Goal: Task Accomplishment & Management: Use online tool/utility

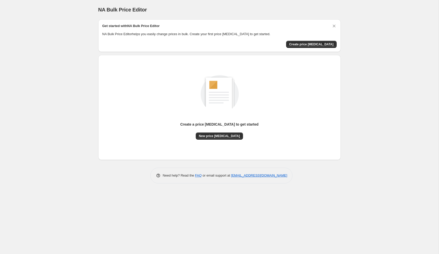
click at [248, 195] on div "NA Bulk Price Editor. This page is ready NA Bulk Price Editor Get started with …" at bounding box center [219, 127] width 438 height 254
click at [234, 128] on div "Create a price change job to get started" at bounding box center [219, 125] width 78 height 7
click at [232, 127] on div "Create a price change job to get started" at bounding box center [219, 125] width 78 height 7
click at [208, 78] on img at bounding box center [220, 93] width 58 height 58
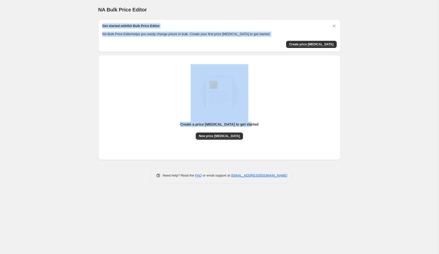
drag, startPoint x: 102, startPoint y: 25, endPoint x: 250, endPoint y: 146, distance: 190.9
click at [250, 146] on div "Get started with NA Bulk Price Editor NA Bulk Price Editor helps you easily cha…" at bounding box center [219, 101] width 242 height 164
copy div "Get started with NA Bulk Price Editor NA Bulk Price Editor helps you easily cha…"
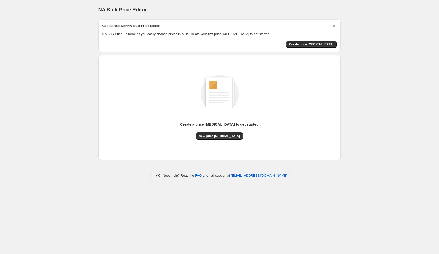
click at [187, 145] on div "Create a price change job to get started New price change job" at bounding box center [219, 107] width 234 height 97
click at [299, 43] on span "Create price change job" at bounding box center [311, 44] width 44 height 4
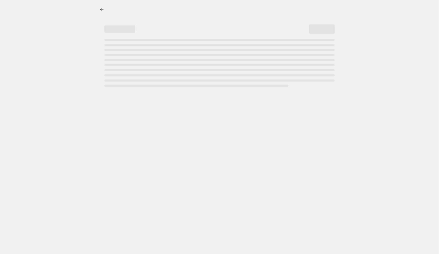
select select "percentage"
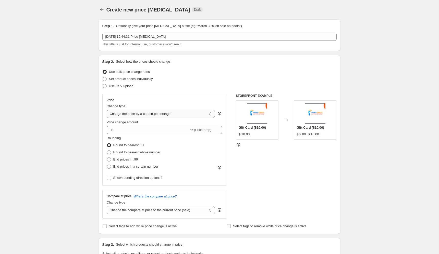
click at [148, 117] on select "Change the price to a certain amount Change the price by a certain amount Chang…" at bounding box center [161, 114] width 108 height 8
click at [166, 130] on input "-10" at bounding box center [148, 130] width 82 height 8
type input "-1"
type input "20"
click at [71, 96] on div "Create new price change job. This page is ready Create new price change job Dra…" at bounding box center [219, 255] width 438 height 511
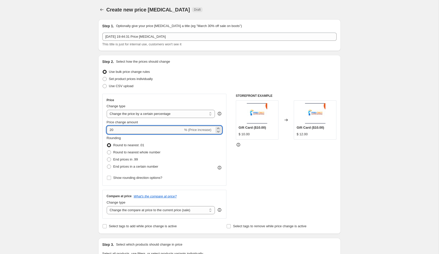
click at [133, 129] on input "20" at bounding box center [145, 130] width 77 height 8
type input "0"
click at [85, 117] on div "Create new price change job. This page is ready Create new price change job Dra…" at bounding box center [219, 255] width 438 height 511
click at [122, 129] on input "0" at bounding box center [157, 130] width 101 height 8
click at [80, 114] on div "Create new price change job. This page is ready Create new price change job Dra…" at bounding box center [219, 255] width 438 height 511
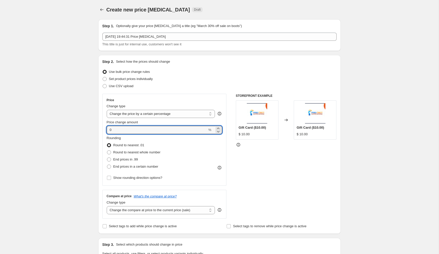
click at [129, 134] on div "Price Change type Change the price to a certain amount Change the price by a ce…" at bounding box center [165, 139] width 116 height 83
click at [125, 129] on input "0" at bounding box center [157, 130] width 101 height 8
click at [91, 120] on div "Create new price change job. This page is ready Create new price change job Dra…" at bounding box center [219, 255] width 438 height 511
click at [112, 129] on input "020" at bounding box center [145, 130] width 77 height 8
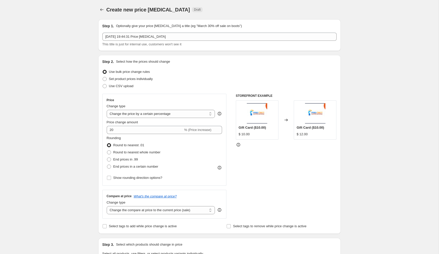
click at [82, 128] on div "Create new price change job. This page is ready Create new price change job Dra…" at bounding box center [219, 255] width 438 height 511
click at [130, 130] on input "20" at bounding box center [145, 130] width 77 height 8
type input "-20"
click at [90, 119] on div "Create new price change job. This page is ready Create new price change job Dra…" at bounding box center [219, 255] width 438 height 511
click at [146, 117] on select "Change the price to a certain amount Change the price by a certain amount Chang…" at bounding box center [161, 114] width 108 height 8
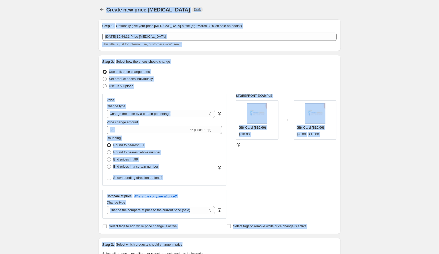
drag, startPoint x: 94, startPoint y: 6, endPoint x: 272, endPoint y: 248, distance: 300.5
click at [273, 249] on div "Create new price change job. This page is ready Create new price change job Dra…" at bounding box center [219, 255] width 255 height 511
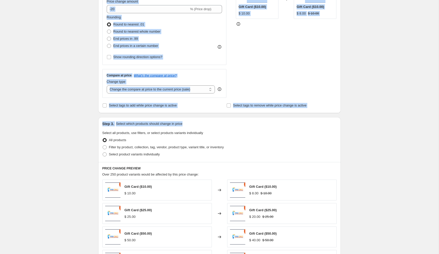
scroll to position [256, 0]
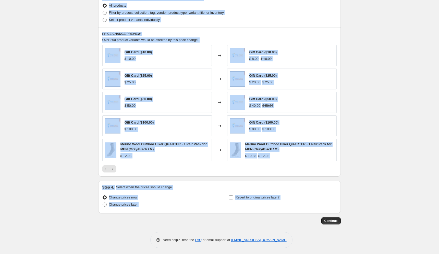
click at [274, 220] on div "Continue" at bounding box center [219, 221] width 242 height 7
copy div "Create new price change job Draft Step 1. Optionally give your price change job…"
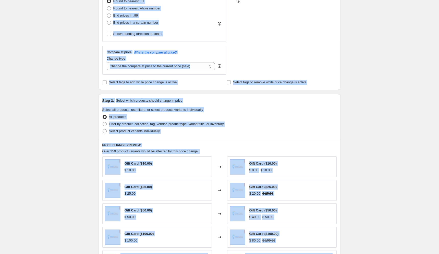
scroll to position [112, 0]
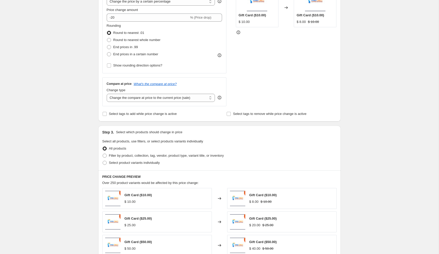
click at [77, 47] on div "Create new price change job. This page is ready Create new price change job Dra…" at bounding box center [219, 143] width 438 height 511
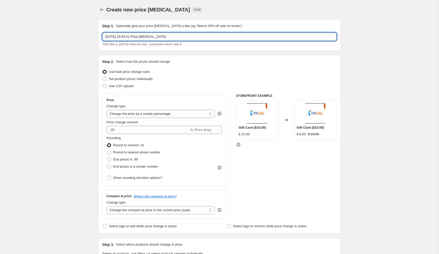
click at [135, 36] on input "21 Aug 2025, 19:44:31 Price change job" at bounding box center [219, 37] width 234 height 8
paste input "August 20% OFF Sale"
click at [138, 36] on input "August 20% OFF Sale" at bounding box center [219, 37] width 234 height 8
paste input "LABORDAY20"
click at [121, 36] on input "August 20% OFF Sale" at bounding box center [219, 37] width 234 height 8
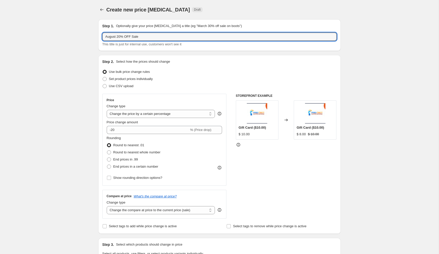
drag, startPoint x: 118, startPoint y: 36, endPoint x: 80, endPoint y: 36, distance: 37.5
click at [80, 36] on div "Create new price change job. This page is ready Create new price change job Dra…" at bounding box center [219, 255] width 438 height 511
paste input "LABORDAY20"
click at [156, 37] on input "LABORDAY 20% OFF Sale" at bounding box center [219, 37] width 234 height 8
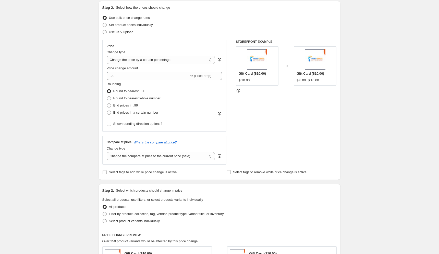
scroll to position [56, 0]
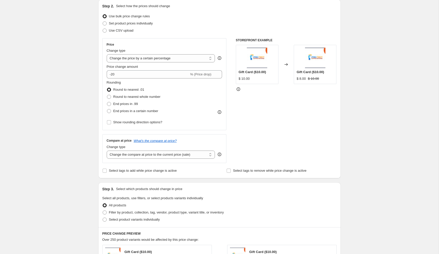
type input "LABORDAY 20% OFF Sale"
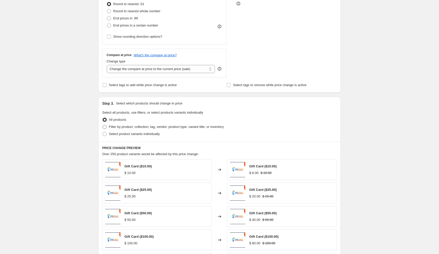
scroll to position [155, 0]
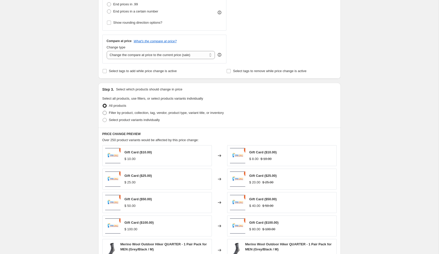
click at [105, 112] on span at bounding box center [105, 113] width 4 height 4
click at [103, 111] on input "Filter by product, collection, tag, vendor, product type, variant title, or inv…" at bounding box center [103, 111] width 0 height 0
radio input "true"
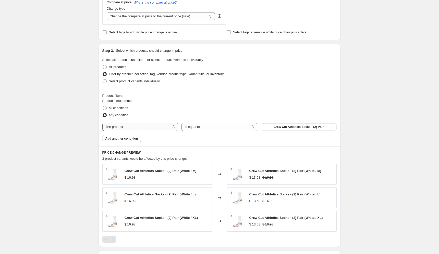
scroll to position [202, 0]
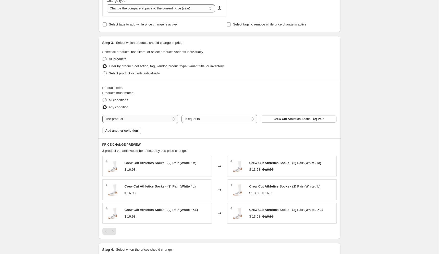
click at [148, 115] on select "The product The product's collection The product's tag The product's vendor The…" at bounding box center [140, 119] width 76 height 8
select select "collection"
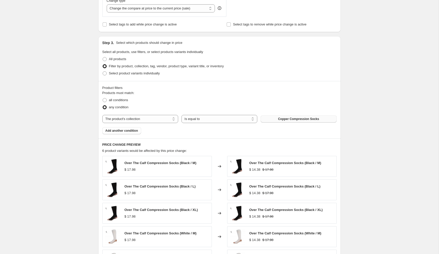
click at [284, 120] on span "Copper Compression Socks" at bounding box center [298, 119] width 41 height 4
click at [225, 122] on select "Is equal to Is not equal to" at bounding box center [219, 119] width 76 height 8
click at [115, 60] on span "All products" at bounding box center [117, 59] width 17 height 4
click at [103, 57] on input "All products" at bounding box center [103, 57] width 0 height 0
radio input "true"
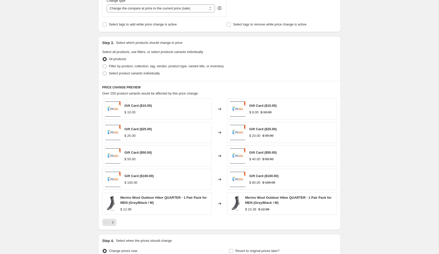
scroll to position [204, 0]
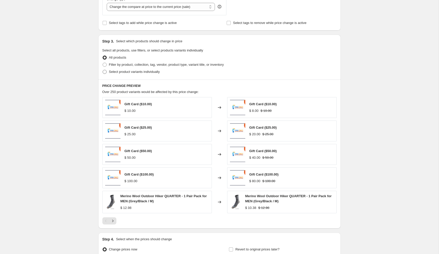
click at [123, 74] on span "Select product variants individually" at bounding box center [134, 71] width 51 height 5
click at [103, 70] on input "Select product variants individually" at bounding box center [103, 70] width 0 height 0
radio input "true"
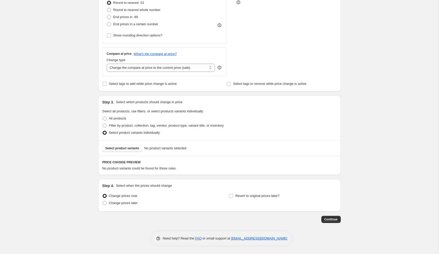
scroll to position [142, 0]
click at [112, 127] on span "Filter by product, collection, tag, vendor, product type, variant title, or inv…" at bounding box center [166, 126] width 115 height 4
click at [103, 125] on input "Filter by product, collection, tag, vendor, product type, variant title, or inv…" at bounding box center [103, 124] width 0 height 0
radio input "true"
select select "collection"
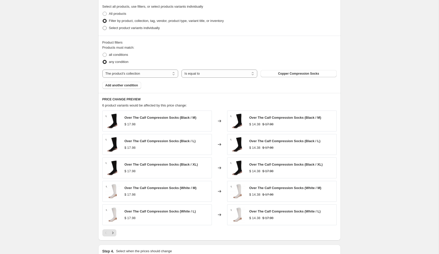
scroll to position [141, 0]
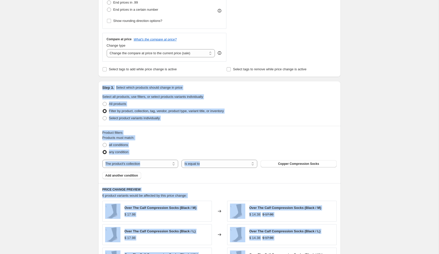
drag, startPoint x: 93, startPoint y: 97, endPoint x: 307, endPoint y: 253, distance: 264.6
click at [309, 253] on div "Create new price change job. This page is ready Create new price change job Dra…" at bounding box center [219, 126] width 255 height 567
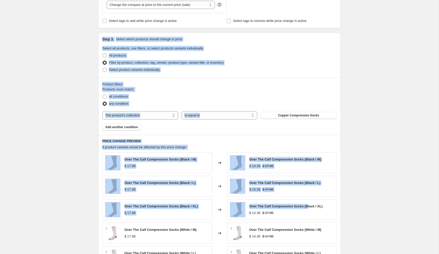
scroll to position [253, 0]
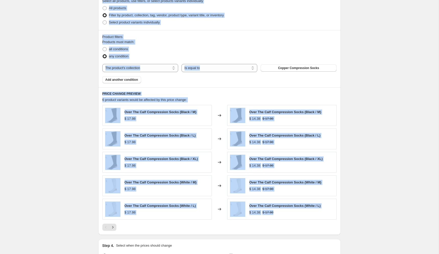
click at [367, 212] on div "Create new price change job. This page is ready Create new price change job Dra…" at bounding box center [219, 30] width 438 height 567
copy div "Step 3. Select which products should change in price Select all products, use f…"
click at [70, 99] on div "Create new price change job. This page is ready Create new price change job Dra…" at bounding box center [219, 30] width 438 height 567
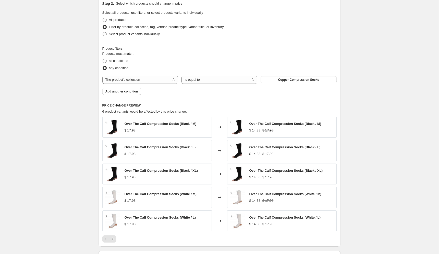
scroll to position [230, 0]
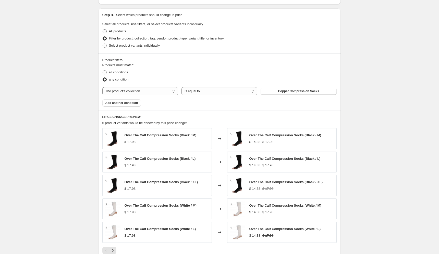
click at [112, 29] on span "All products" at bounding box center [117, 31] width 17 height 4
click at [103, 29] on input "All products" at bounding box center [103, 29] width 0 height 0
radio input "true"
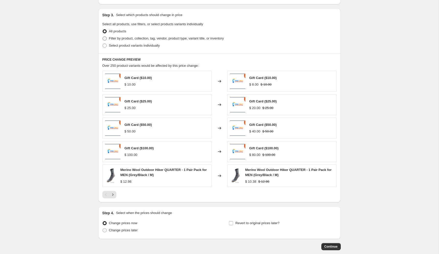
click at [111, 37] on span "Filter by product, collection, tag, vendor, product type, variant title, or inv…" at bounding box center [166, 38] width 115 height 4
click at [103, 37] on input "Filter by product, collection, tag, vendor, product type, variant title, or inv…" at bounding box center [103, 36] width 0 height 0
radio input "true"
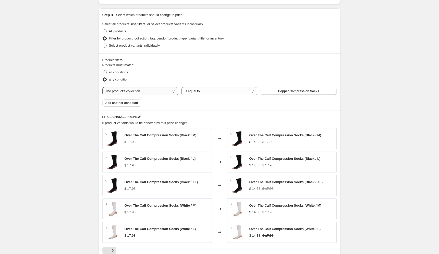
click at [124, 92] on select "The product The product's collection The product's tag The product's vendor The…" at bounding box center [140, 91] width 76 height 8
select select "product"
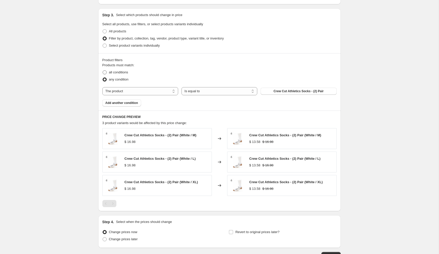
click at [124, 72] on span "all conditions" at bounding box center [118, 72] width 19 height 4
click at [103, 71] on input "all conditions" at bounding box center [103, 70] width 0 height 0
radio input "true"
click at [281, 89] on span "Crew Cut Athletics Socks - (2) Pair" at bounding box center [298, 91] width 50 height 4
click at [134, 101] on span "Add another condition" at bounding box center [121, 103] width 33 height 4
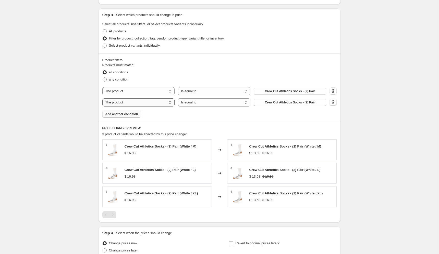
click at [128, 105] on select "The product The product's collection The product's tag The product's vendor The…" at bounding box center [138, 102] width 72 height 8
click at [108, 31] on label "All products" at bounding box center [114, 31] width 24 height 7
click at [103, 30] on input "All products" at bounding box center [103, 29] width 0 height 0
radio input "true"
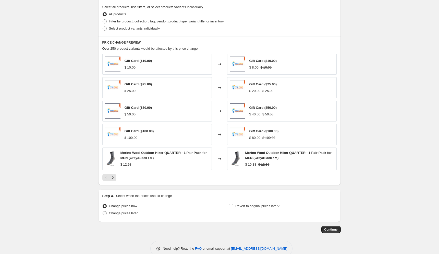
scroll to position [256, 0]
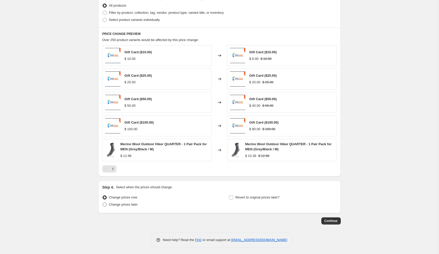
click at [119, 203] on span "Change prices later" at bounding box center [123, 205] width 29 height 4
click at [103, 203] on input "Change prices later" at bounding box center [103, 203] width 0 height 0
radio input "true"
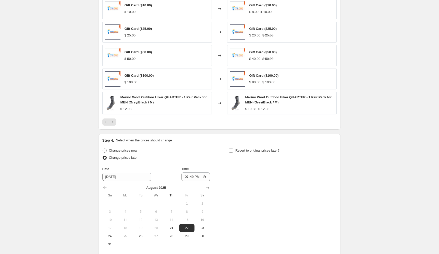
scroll to position [315, 0]
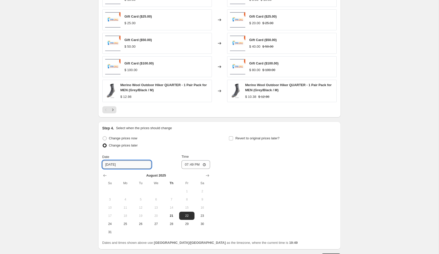
click at [123, 161] on input "8/22/2025" at bounding box center [126, 165] width 49 height 8
click at [114, 163] on input "8/22/2025" at bounding box center [126, 165] width 49 height 8
click at [169, 214] on span "21" at bounding box center [171, 216] width 11 height 4
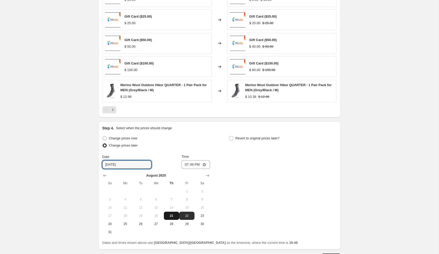
type input "8/21/2025"
click at [203, 155] on div "Time" at bounding box center [195, 156] width 29 height 5
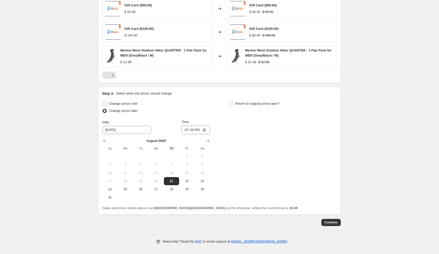
scroll to position [351, 0]
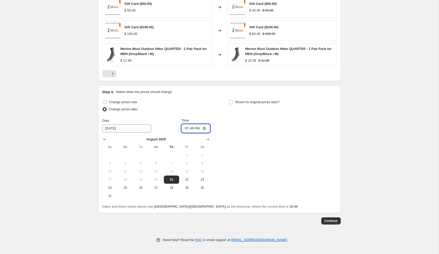
click at [184, 126] on input "19:49" at bounding box center [195, 128] width 29 height 9
type input "19:49"
click at [157, 108] on div "Change prices later" at bounding box center [156, 109] width 108 height 7
click at [244, 101] on span "Revert to original prices later?" at bounding box center [257, 102] width 44 height 4
click at [233, 101] on input "Revert to original prices later?" at bounding box center [231, 102] width 4 height 4
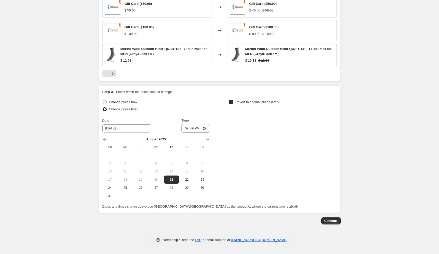
checkbox input "true"
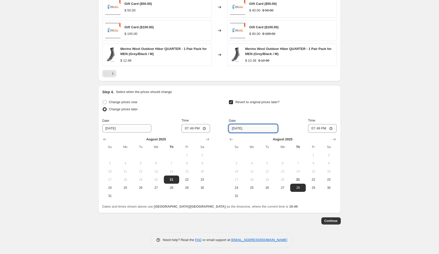
click at [253, 126] on input "8/28/2025" at bounding box center [253, 128] width 49 height 8
click at [334, 139] on icon "Show next month, September 2025" at bounding box center [333, 139] width 5 height 5
click at [285, 155] on span "3" at bounding box center [282, 155] width 11 height 4
type input "9/3/2025"
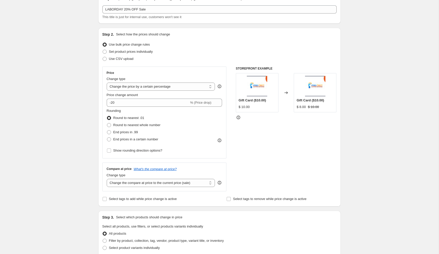
scroll to position [0, 0]
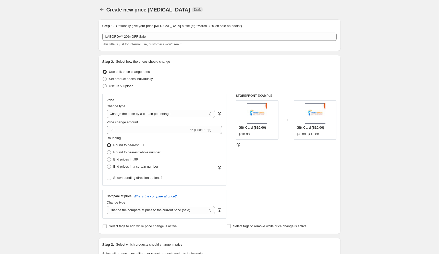
copy div "Create new price change job. This page is ready Create new price change job Dra…"
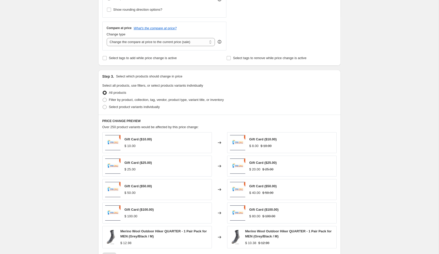
scroll to position [351, 0]
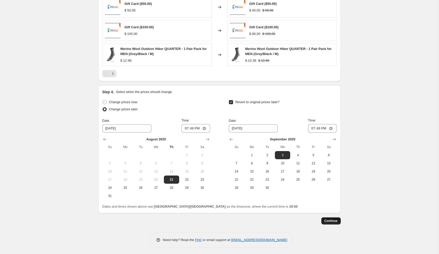
click at [326, 221] on span "Continue" at bounding box center [330, 221] width 13 height 4
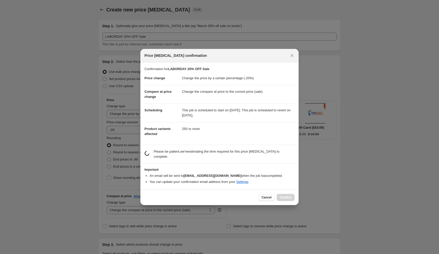
scroll to position [0, 0]
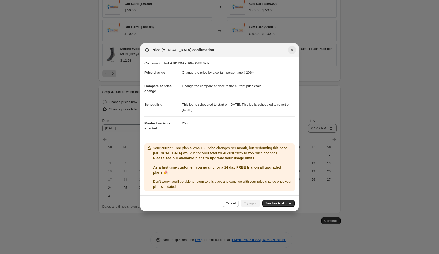
click at [292, 48] on icon "Close" at bounding box center [291, 49] width 5 height 5
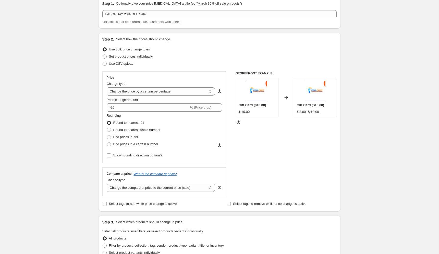
scroll to position [351, 0]
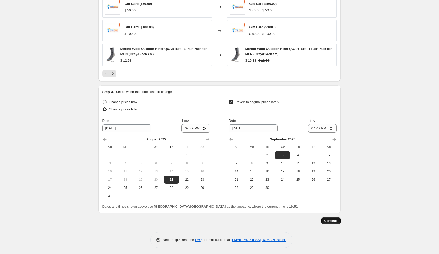
click at [337, 220] on span "Continue" at bounding box center [330, 221] width 13 height 4
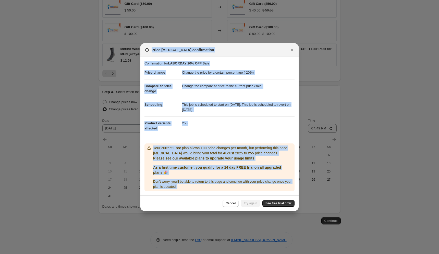
drag, startPoint x: 147, startPoint y: 49, endPoint x: 299, endPoint y: 205, distance: 217.7
click at [299, 254] on div "Price change job confirmation Confirmation for LABORDAY 20% OFF Sale Price chan…" at bounding box center [219, 256] width 439 height 0
copy div "Price change job confirmation Confirmation for LABORDAY 20% OFF Sale Price chan…"
click at [199, 55] on div "Price change job confirmation" at bounding box center [219, 50] width 158 height 14
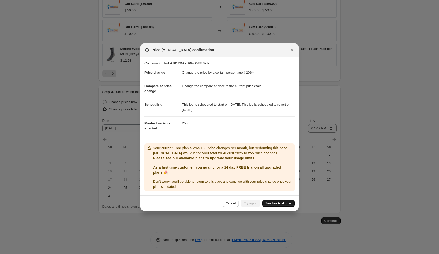
click at [279, 204] on span "See free trial offer" at bounding box center [278, 204] width 26 height 4
click at [246, 205] on span "Try again" at bounding box center [251, 204] width 14 height 4
click at [290, 49] on icon "Close" at bounding box center [291, 49] width 5 height 5
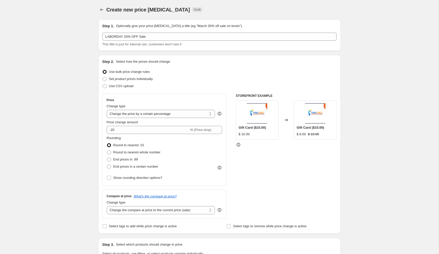
scroll to position [351, 0]
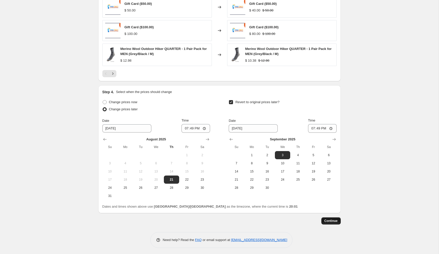
click at [337, 219] on span "Continue" at bounding box center [330, 221] width 13 height 4
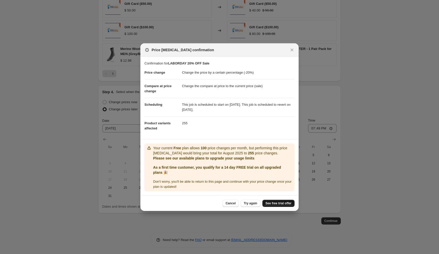
click at [285, 203] on span "See free trial offer" at bounding box center [278, 204] width 26 height 4
click at [269, 203] on span "See free trial offer" at bounding box center [278, 204] width 26 height 4
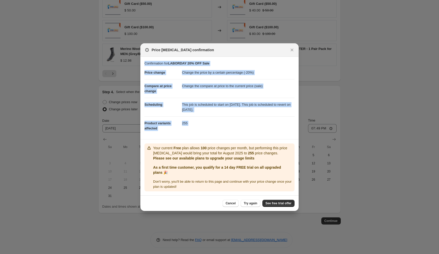
drag, startPoint x: 145, startPoint y: 62, endPoint x: 253, endPoint y: 129, distance: 127.1
click at [259, 138] on section "Confirmation for LABORDAY 20% OFF Sale Price change Change the price by a certa…" at bounding box center [219, 98] width 158 height 82
click at [249, 124] on dd "255" at bounding box center [238, 124] width 112 height 14
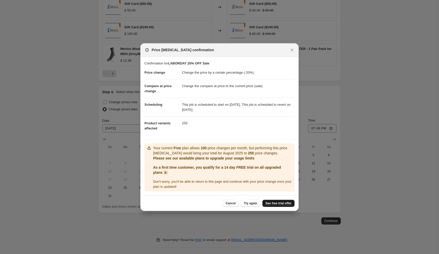
click at [272, 204] on span "See free trial offer" at bounding box center [278, 204] width 26 height 4
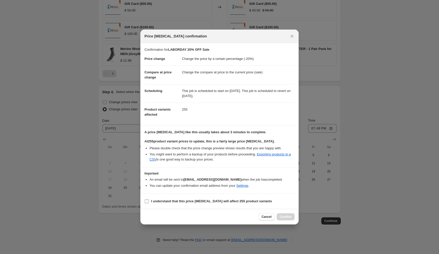
click at [151, 200] on b "I understand that this price change job will affect 255 product variants" at bounding box center [211, 201] width 121 height 4
click at [149, 200] on input "I understand that this price change job will affect 255 product variants" at bounding box center [147, 201] width 4 height 4
checkbox input "true"
click at [284, 216] on span "Confirm" at bounding box center [286, 217] width 12 height 4
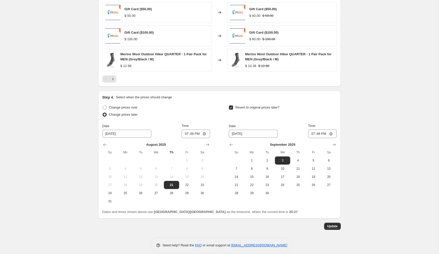
scroll to position [382, 0]
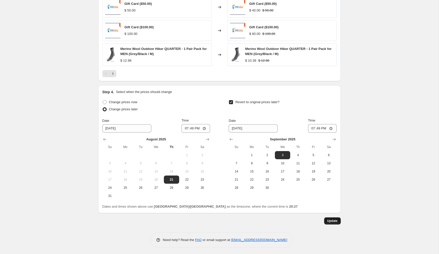
click at [327, 219] on span "Update" at bounding box center [332, 221] width 10 height 4
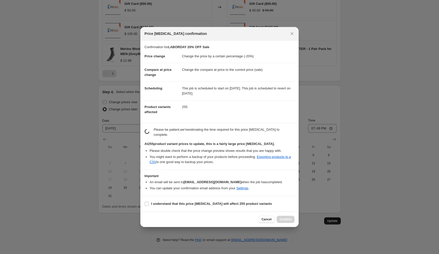
scroll to position [0, 0]
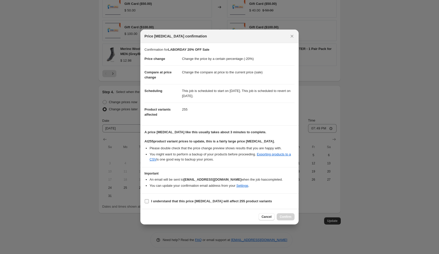
click at [204, 203] on b "I understand that this price change job will affect 255 product variants" at bounding box center [211, 201] width 121 height 4
click at [149, 203] on input "I understand that this price change job will affect 255 product variants" at bounding box center [147, 201] width 4 height 4
checkbox input "true"
click at [288, 217] on span "Confirm" at bounding box center [286, 217] width 12 height 4
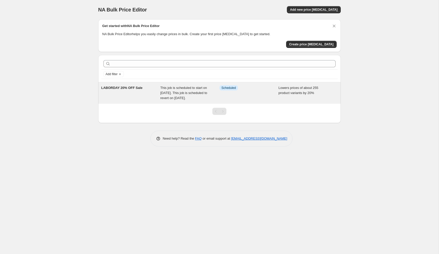
click at [217, 96] on div "This job is scheduled to start on 21 August 2025. This job is scheduled to reve…" at bounding box center [189, 92] width 59 height 15
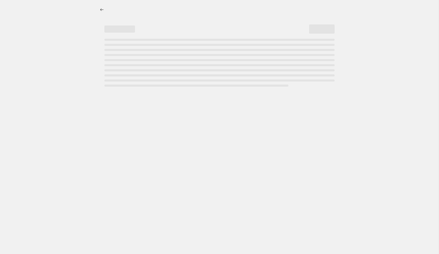
select select "percentage"
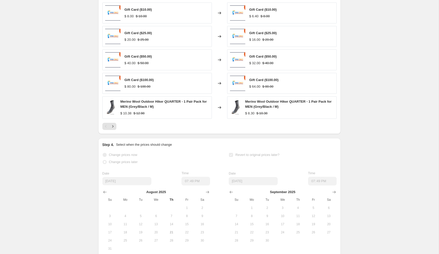
scroll to position [376, 0]
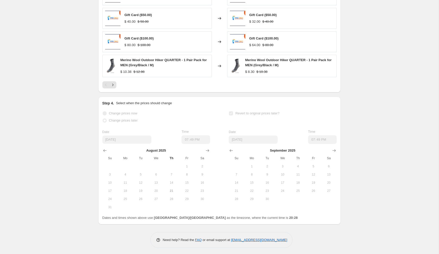
select select "percentage"
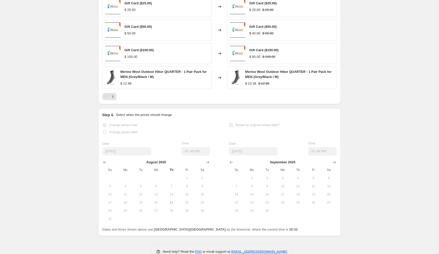
scroll to position [0, 0]
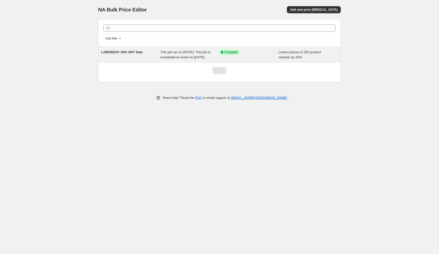
click at [223, 60] on div "Success Complete Complete" at bounding box center [248, 55] width 59 height 10
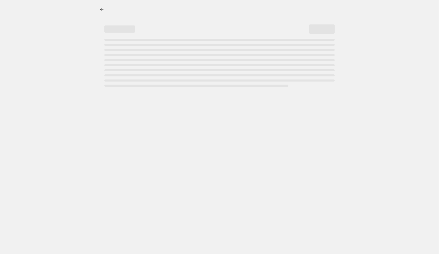
select select "percentage"
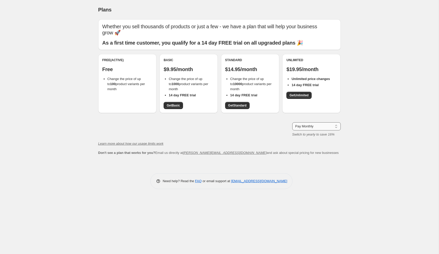
click at [299, 129] on select "Pay Monthly Pay Yearly (Save 16%)" at bounding box center [316, 126] width 48 height 8
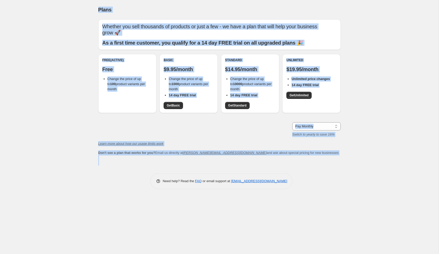
drag, startPoint x: 99, startPoint y: 11, endPoint x: 323, endPoint y: 176, distance: 278.2
click at [323, 176] on div "Plans. This page is ready Plans Whether you sell thousands of products or just …" at bounding box center [219, 98] width 255 height 197
click at [319, 173] on div "Need help? Read the FAQ or email support at support+a62037@northern-apps.com" at bounding box center [221, 181] width 238 height 16
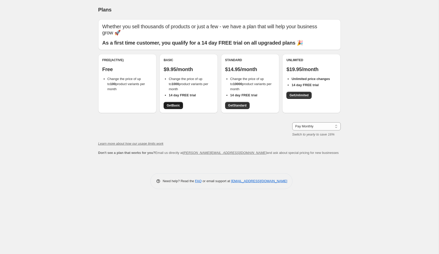
click at [181, 106] on link "Get Basic" at bounding box center [173, 105] width 19 height 7
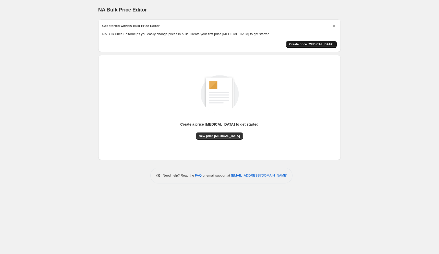
click at [309, 44] on span "Create price [MEDICAL_DATA]" at bounding box center [311, 44] width 44 height 4
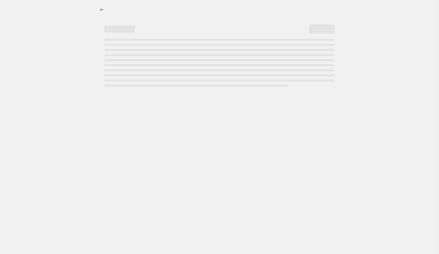
select select "percentage"
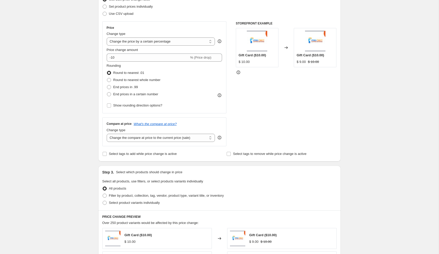
scroll to position [4, 0]
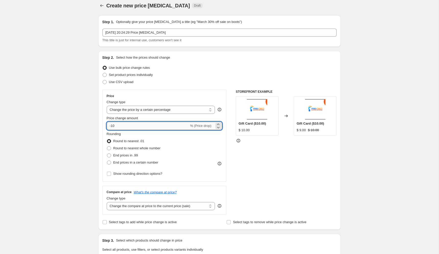
click at [130, 124] on input "-10" at bounding box center [148, 126] width 82 height 8
type input "-1"
type input "-20"
click at [37, 157] on div "Create new price change job. This page is ready Create new price change job Dra…" at bounding box center [219, 251] width 438 height 511
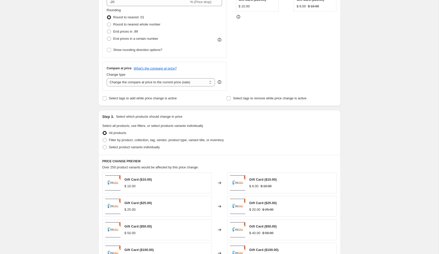
scroll to position [0, 0]
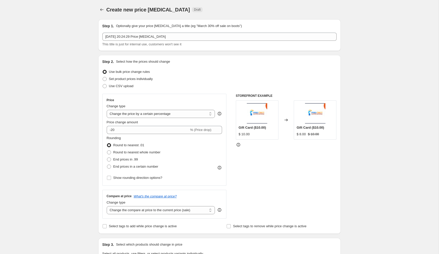
click at [127, 27] on p "Optionally give your price change job a title (eg "March 30% off sale on boots")" at bounding box center [179, 25] width 126 height 5
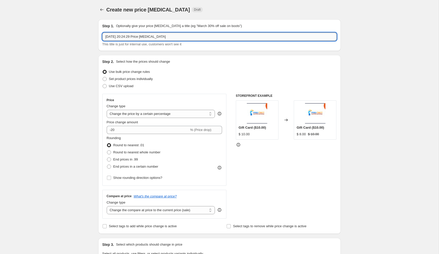
click at [127, 33] on input "21 Aug 2025, 20:24:29 Price change job" at bounding box center [219, 37] width 234 height 8
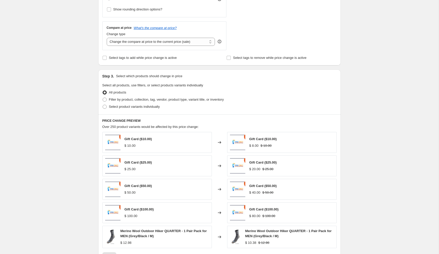
scroll to position [221, 0]
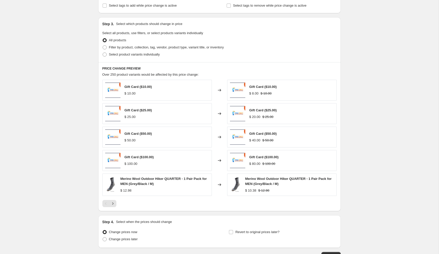
type input "Labour Day"
click at [90, 75] on div "Create new price change job. This page is ready Create new price change job Dra…" at bounding box center [219, 34] width 438 height 511
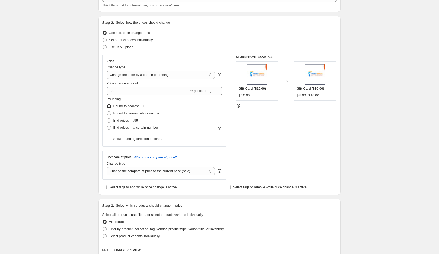
scroll to position [36, 0]
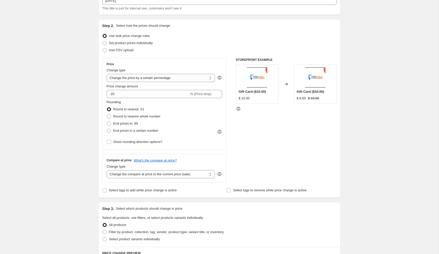
click at [93, 106] on div "Create new price change job. This page is ready Create new price change job Dra…" at bounding box center [219, 219] width 255 height 511
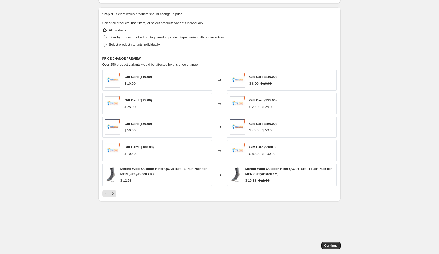
scroll to position [256, 0]
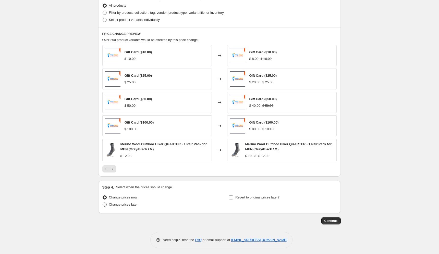
click at [122, 204] on span "Change prices later" at bounding box center [123, 205] width 29 height 4
click at [103, 203] on input "Change prices later" at bounding box center [103, 203] width 0 height 0
radio input "true"
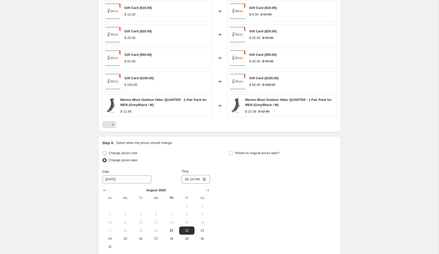
scroll to position [347, 0]
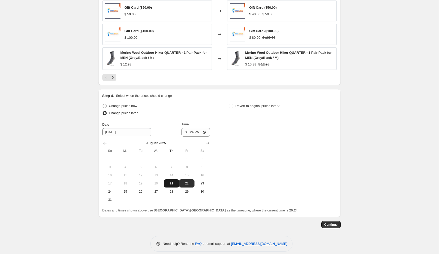
click at [173, 186] on button "21" at bounding box center [171, 184] width 15 height 8
type input "8/21/2025"
click at [251, 104] on span "Revert to original prices later?" at bounding box center [257, 106] width 44 height 4
click at [233, 104] on input "Revert to original prices later?" at bounding box center [231, 106] width 4 height 4
checkbox input "true"
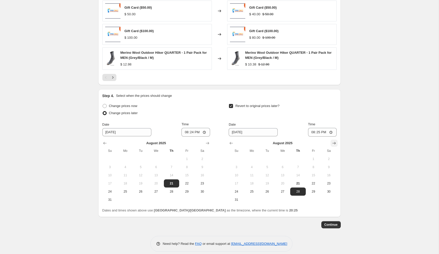
click at [330, 141] on button "Show next month, September 2025" at bounding box center [333, 143] width 7 height 7
click at [283, 158] on span "3" at bounding box center [282, 159] width 11 height 4
type input "9/3/2025"
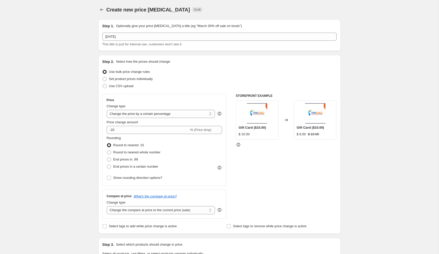
copy div "Create new price change job. This page is ready Create new price change job Dra…"
click at [200, 47] on div "Step 1. Optionally give your price change job a title (eg "March 30% off sale o…" at bounding box center [219, 35] width 242 height 32
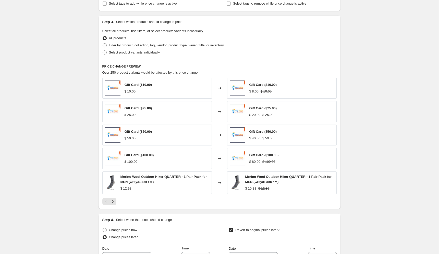
scroll to position [130, 0]
